Goal: Information Seeking & Learning: Learn about a topic

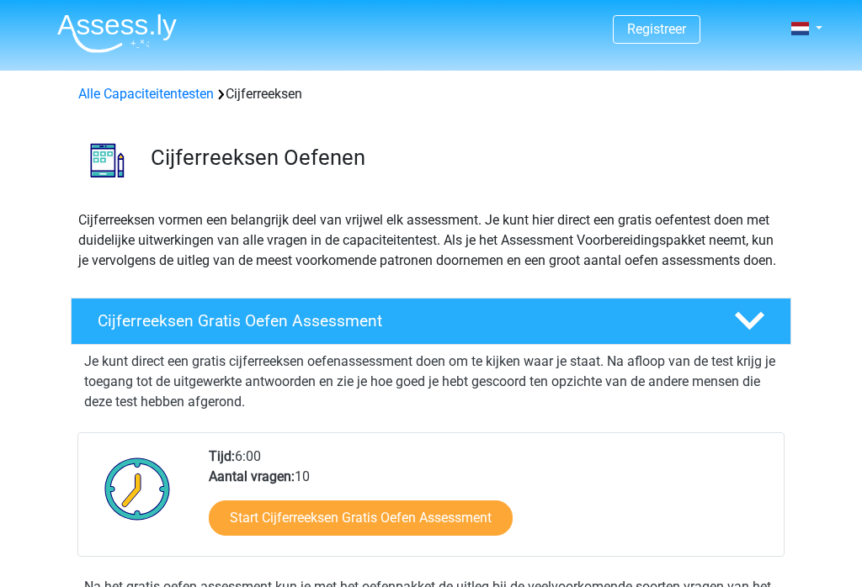
scroll to position [284, 0]
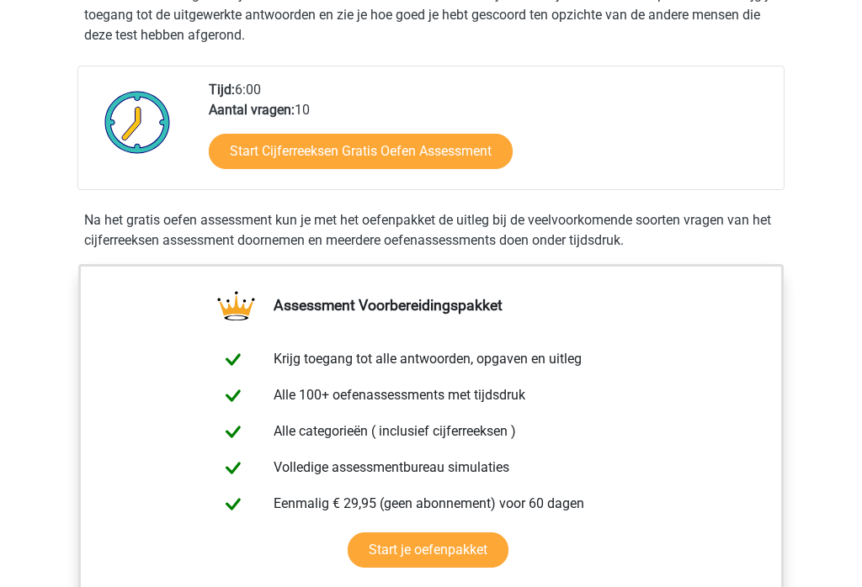
click at [219, 169] on link "Start Cijferreeksen Gratis Oefen Assessment" at bounding box center [361, 152] width 304 height 35
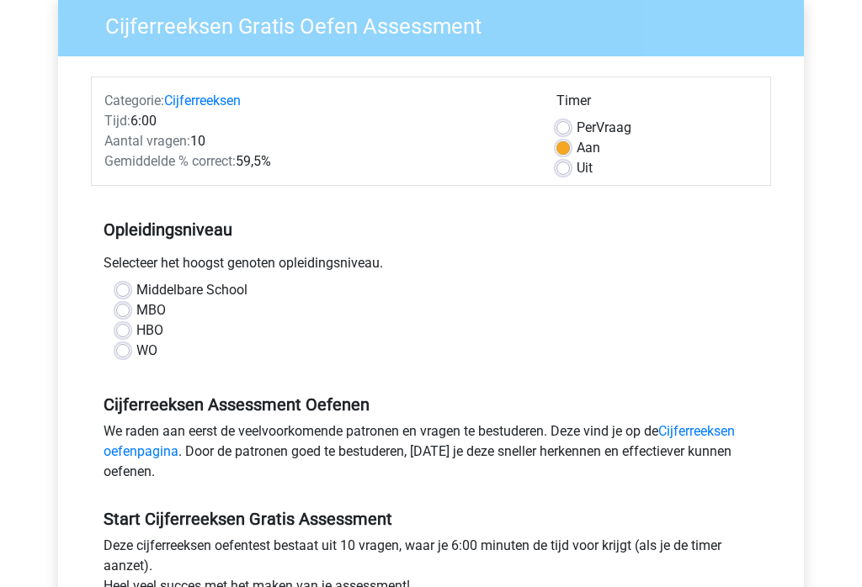
scroll to position [148, 0]
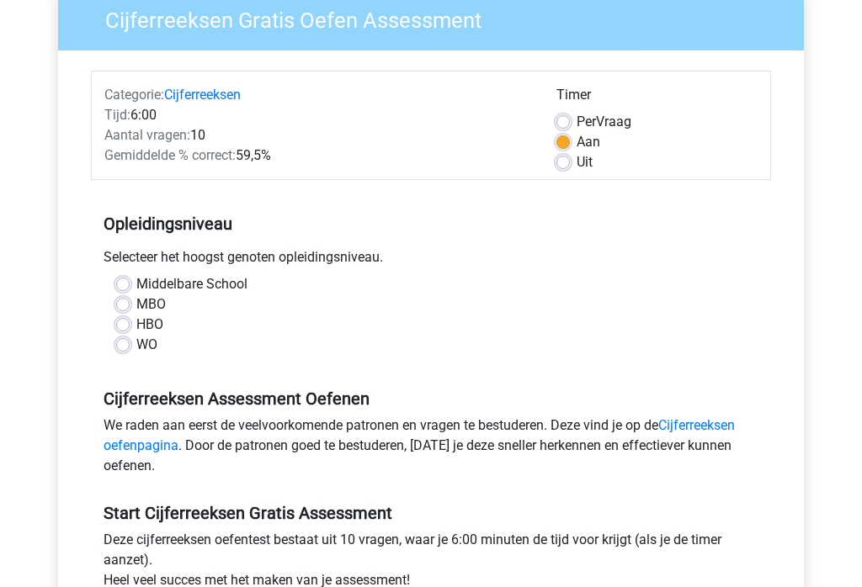
click at [104, 289] on div "Middelbare School MBO HBO WO" at bounding box center [431, 314] width 655 height 81
click at [102, 280] on div "Middelbare School MBO HBO WO" at bounding box center [431, 314] width 680 height 81
click at [110, 284] on div "Middelbare School MBO HBO WO" at bounding box center [431, 314] width 655 height 81
click at [136, 289] on label "Middelbare School" at bounding box center [191, 284] width 111 height 20
click at [120, 289] on input "Middelbare School" at bounding box center [122, 282] width 13 height 17
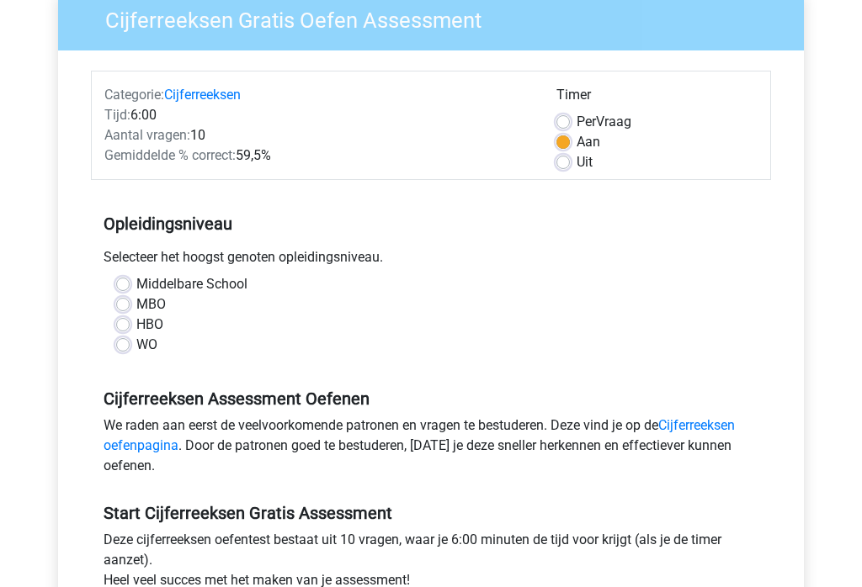
radio input "true"
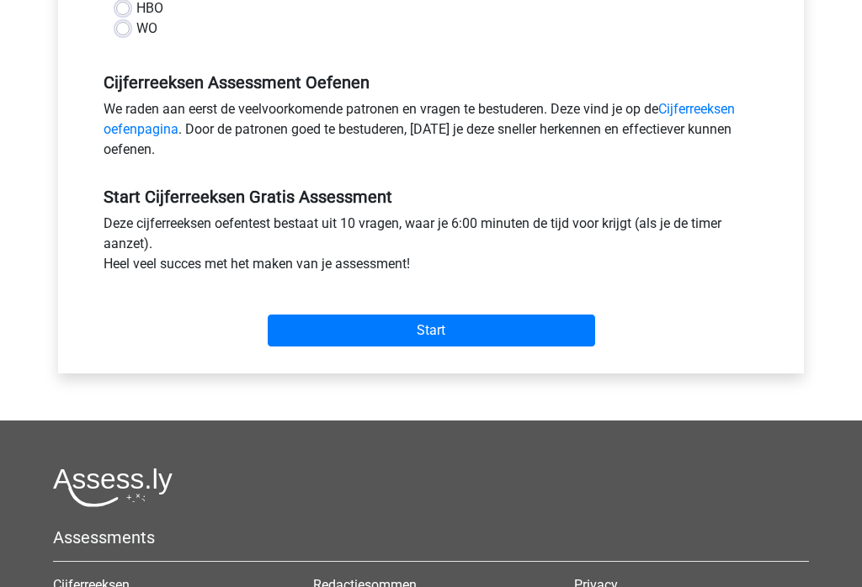
scroll to position [518, 0]
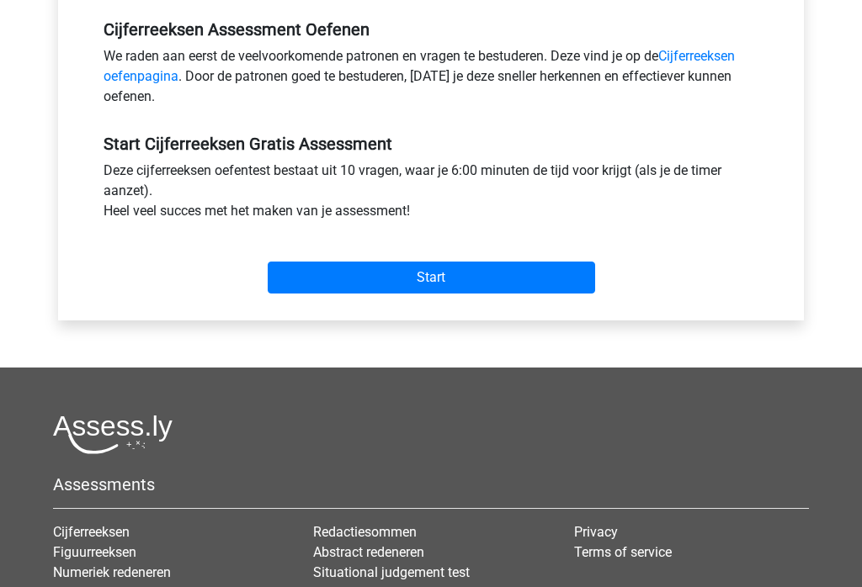
click at [277, 270] on input "Start" at bounding box center [431, 278] width 327 height 32
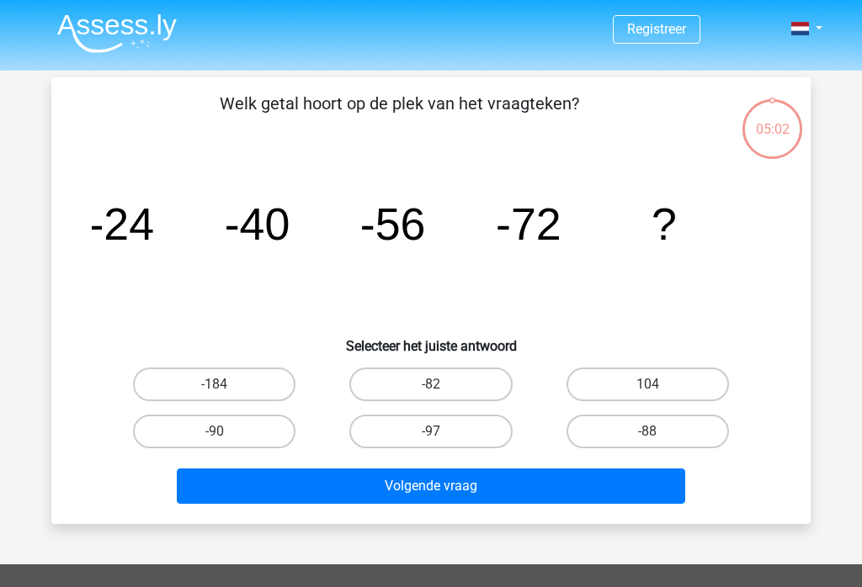
click at [590, 434] on label "-88" at bounding box center [647, 432] width 162 height 34
click at [647, 434] on input "-88" at bounding box center [652, 437] width 11 height 11
radio input "true"
click at [497, 491] on button "Volgende vraag" at bounding box center [431, 486] width 509 height 35
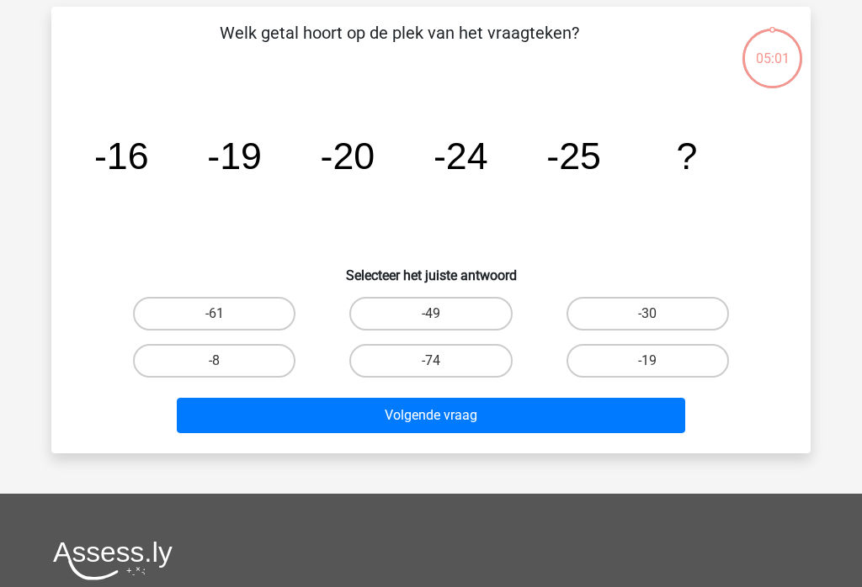
scroll to position [77, 0]
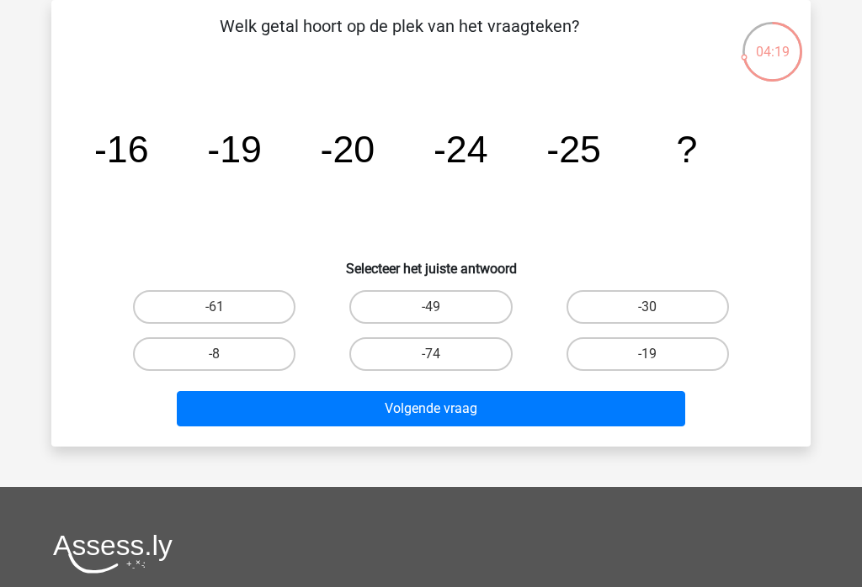
click at [650, 299] on label "-30" at bounding box center [647, 307] width 162 height 34
click at [650, 307] on input "-30" at bounding box center [652, 312] width 11 height 11
radio input "true"
click at [518, 412] on button "Volgende vraag" at bounding box center [431, 408] width 509 height 35
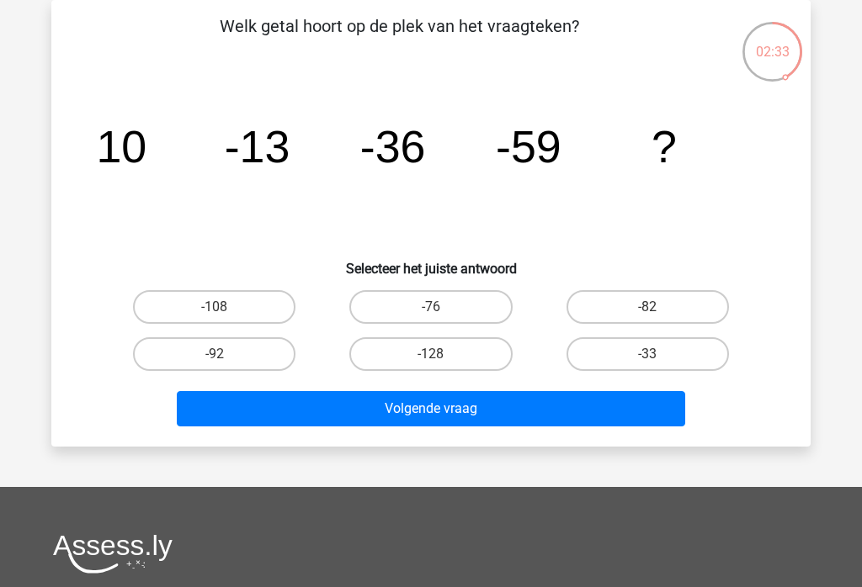
click at [192, 321] on label "-108" at bounding box center [214, 307] width 162 height 34
click at [215, 318] on input "-108" at bounding box center [220, 312] width 11 height 11
radio input "true"
click at [300, 403] on button "Volgende vraag" at bounding box center [431, 408] width 509 height 35
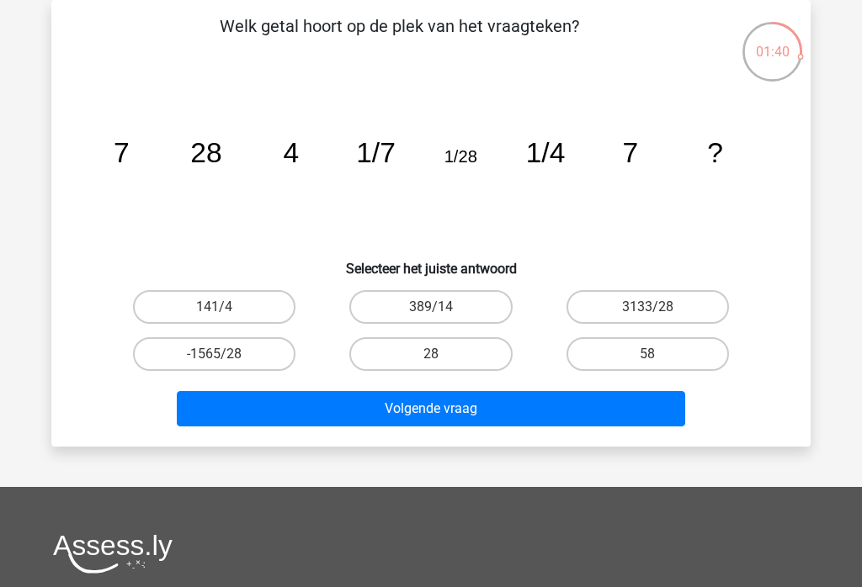
click at [426, 354] on label "28" at bounding box center [430, 354] width 162 height 34
click at [431, 354] on input "28" at bounding box center [436, 359] width 11 height 11
radio input "true"
click at [468, 412] on button "Volgende vraag" at bounding box center [431, 408] width 509 height 35
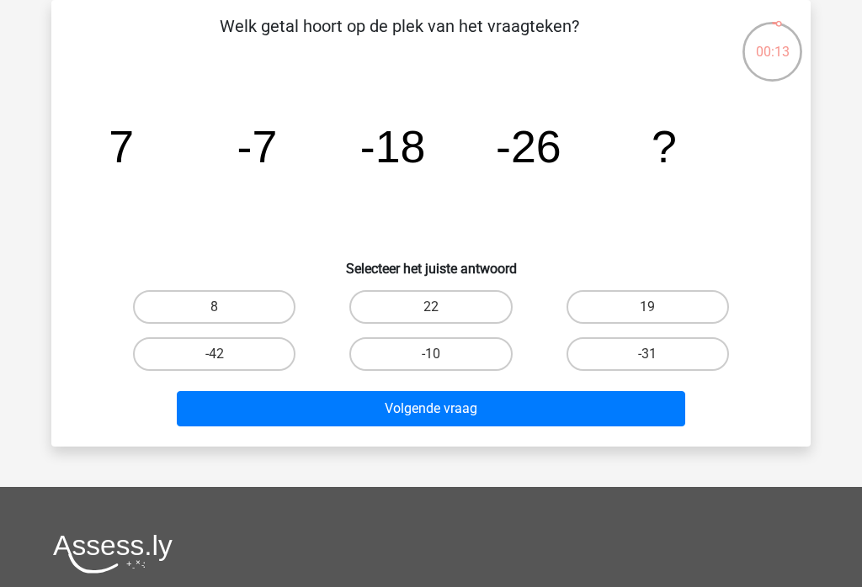
click at [621, 345] on label "-31" at bounding box center [647, 354] width 162 height 34
click at [647, 354] on input "-31" at bounding box center [652, 359] width 11 height 11
radio input "true"
click at [587, 415] on button "Volgende vraag" at bounding box center [431, 408] width 509 height 35
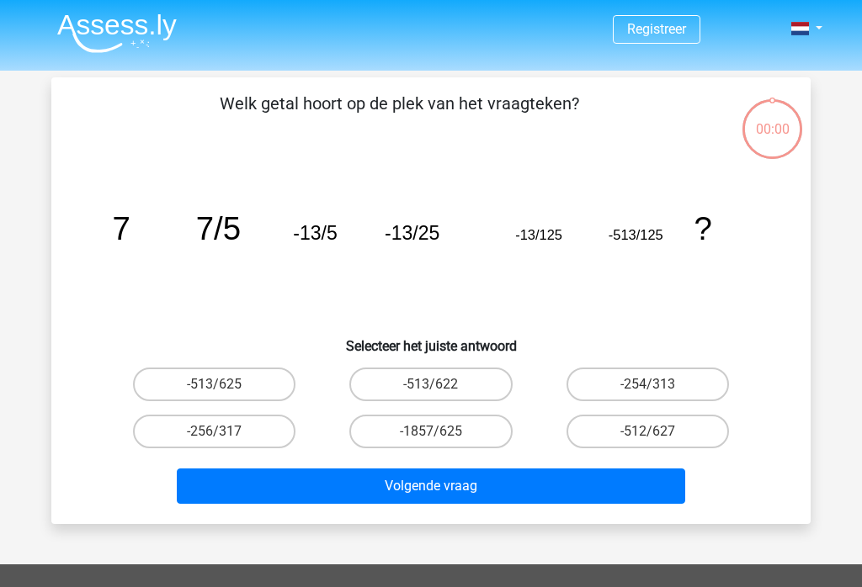
scroll to position [77, 0]
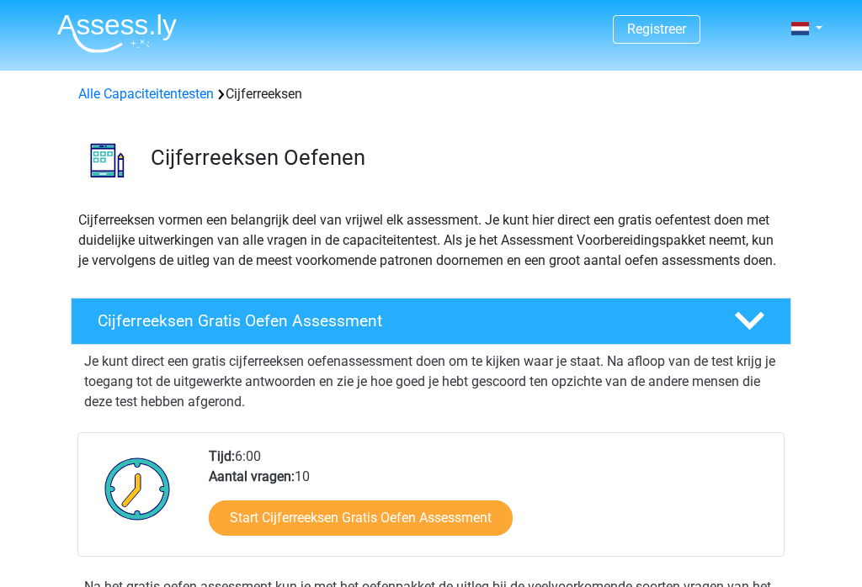
scroll to position [393, 0]
